Goal: Task Accomplishment & Management: Manage account settings

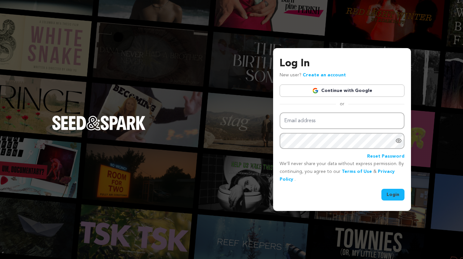
click at [336, 74] on link "Create an account" at bounding box center [324, 75] width 43 height 5
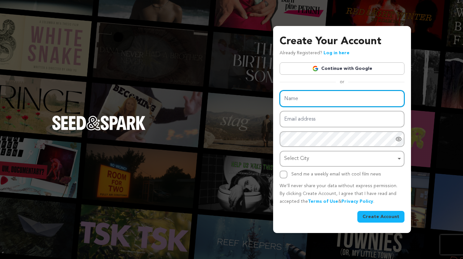
click at [317, 100] on input "Name" at bounding box center [342, 98] width 125 height 17
type input "[PERSON_NAME]"
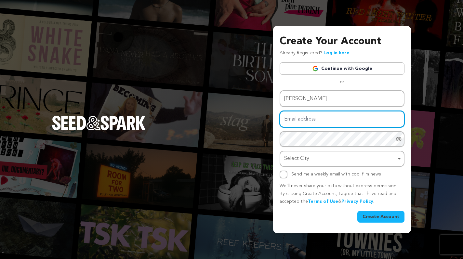
click at [317, 118] on input "Email address" at bounding box center [342, 119] width 125 height 17
type input "[PERSON_NAME][EMAIL_ADDRESS][DOMAIN_NAME]"
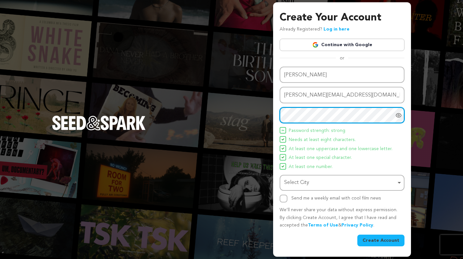
click at [317, 183] on div "Select City Remove item" at bounding box center [340, 182] width 112 height 9
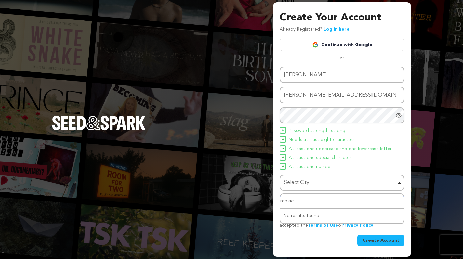
type input "[GEOGRAPHIC_DATA]"
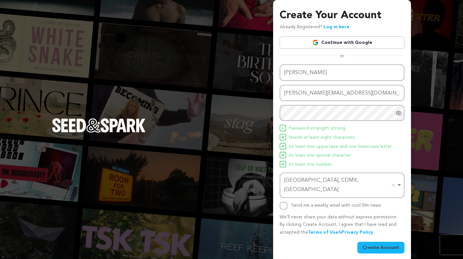
click at [378, 242] on button "Create Account" at bounding box center [381, 248] width 47 height 12
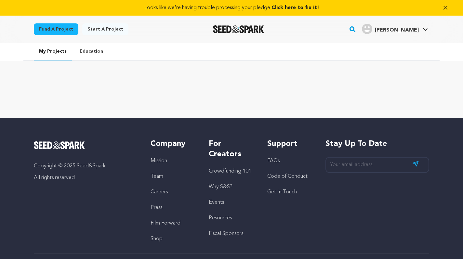
click at [316, 9] on span "Click here to fix it!" at bounding box center [296, 7] width 48 height 5
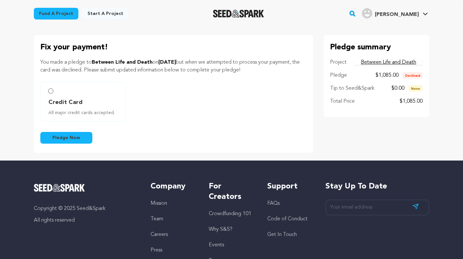
click at [48, 91] on label "Credit Card All major credit cards accepted." at bounding box center [82, 102] width 85 height 40
radio input "true"
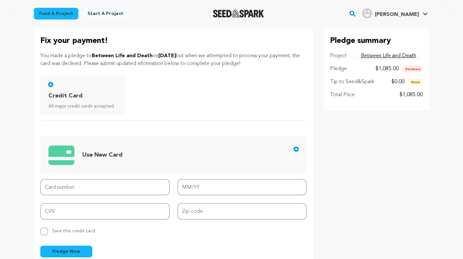
scroll to position [35, 0]
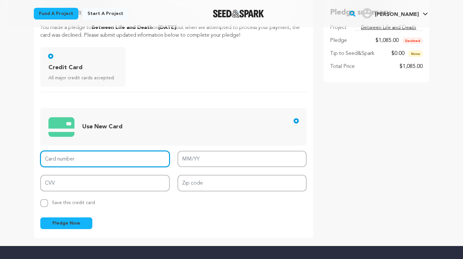
click at [111, 163] on input "Card number" at bounding box center [105, 159] width 130 height 17
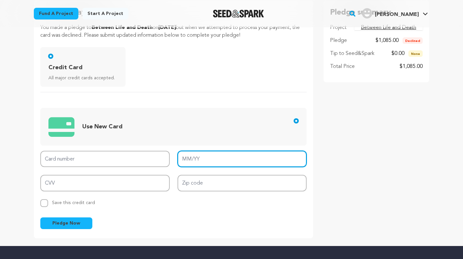
click at [203, 161] on input "MM/YY" at bounding box center [243, 159] width 130 height 17
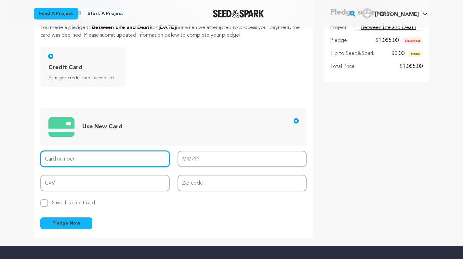
click at [114, 159] on input "Card number" at bounding box center [105, 159] width 130 height 17
paste input "376666592571016"
type input "3766 6659 2571 016"
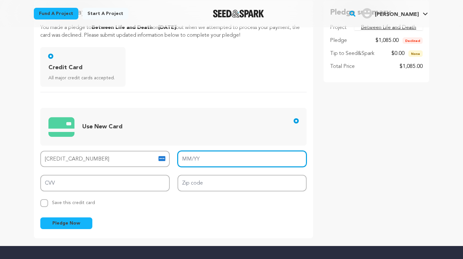
click at [201, 160] on input "MM/YY" at bounding box center [243, 159] width 130 height 17
type input "12/25"
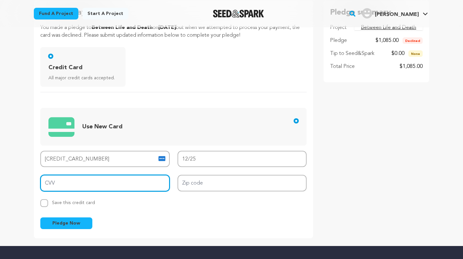
click at [141, 182] on input "CVV" at bounding box center [105, 183] width 130 height 17
type input "2288"
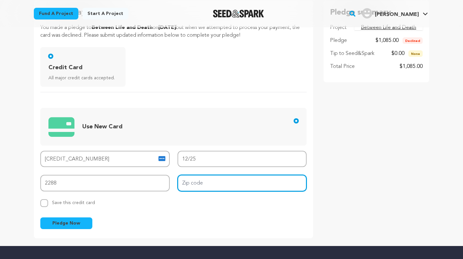
click at [227, 186] on input "Zip code" at bounding box center [243, 183] width 130 height 17
type input "60605"
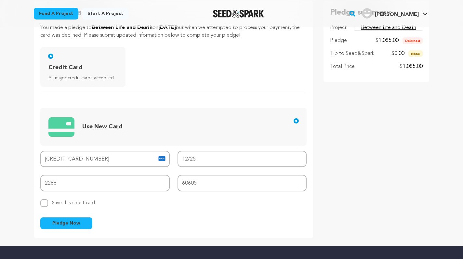
click at [84, 198] on span "Save this credit card" at bounding box center [73, 201] width 43 height 7
click at [48, 200] on input "Replace saved credit card Save this credit card" at bounding box center [44, 204] width 8 height 8
checkbox input "true"
click at [81, 220] on button "Pledge Now" at bounding box center [66, 224] width 52 height 12
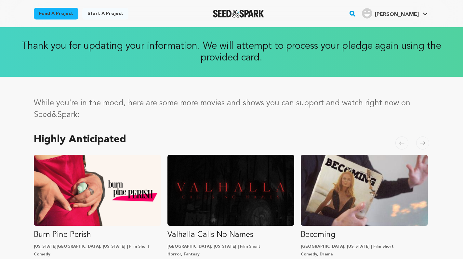
click at [416, 15] on span "Jorge M." at bounding box center [397, 14] width 44 height 5
